Goal: Transaction & Acquisition: Download file/media

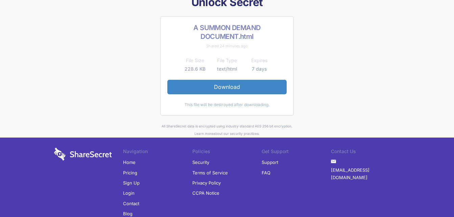
scroll to position [37, 0]
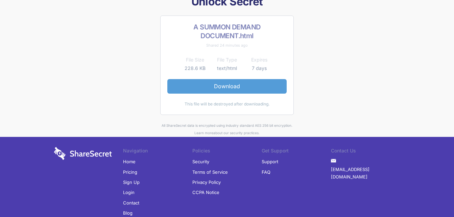
click at [223, 87] on link "Download" at bounding box center [226, 86] width 119 height 14
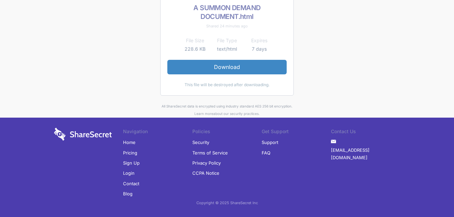
scroll to position [0, 0]
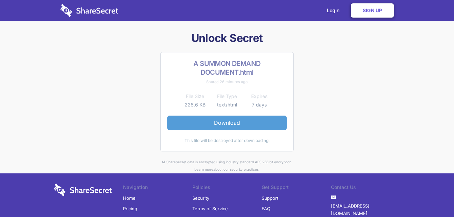
click at [219, 125] on link "Download" at bounding box center [226, 123] width 119 height 14
